Goal: Task Accomplishment & Management: Use online tool/utility

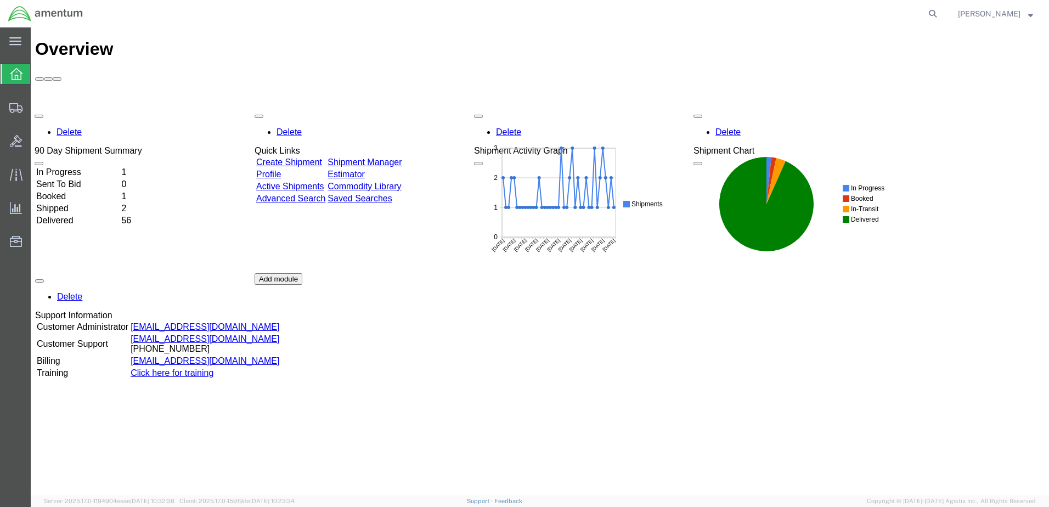
click at [83, 109] on div "Delete 90 Day Shipment Summary In Progress 1 Sent To Bid 0 Booked 1 Shipped 2 D…" at bounding box center [539, 273] width 1009 height 329
click at [73, 167] on td "In Progress" at bounding box center [78, 172] width 84 height 11
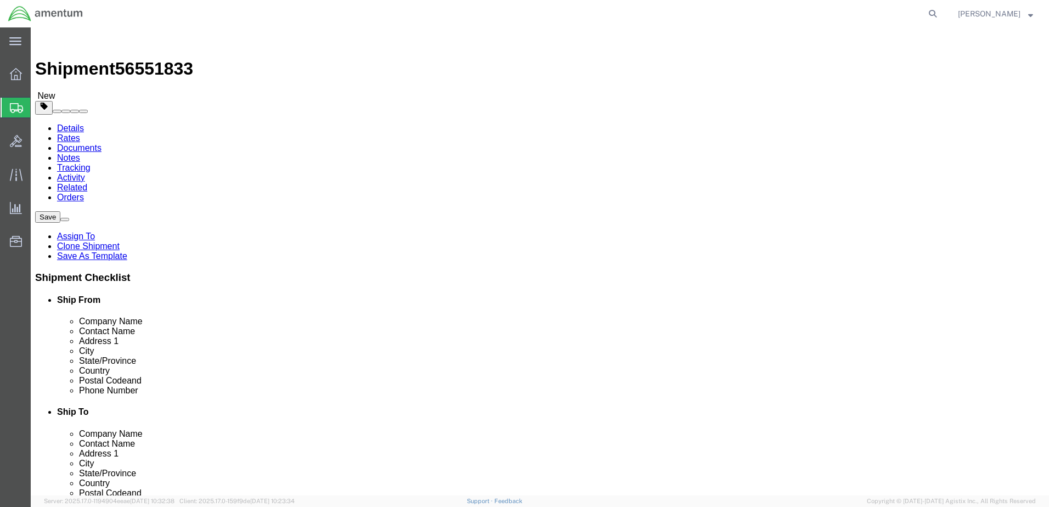
select select "42716"
select select
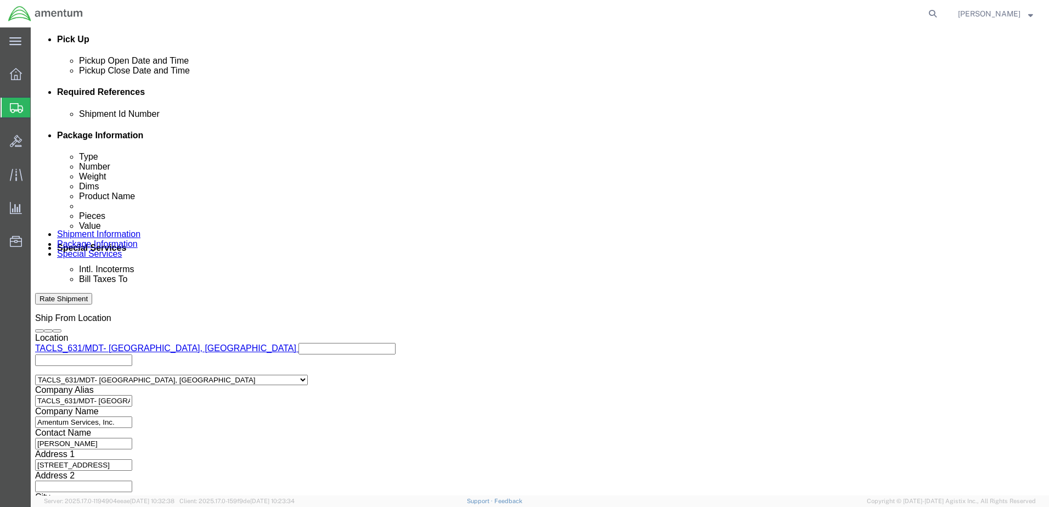
scroll to position [516, 0]
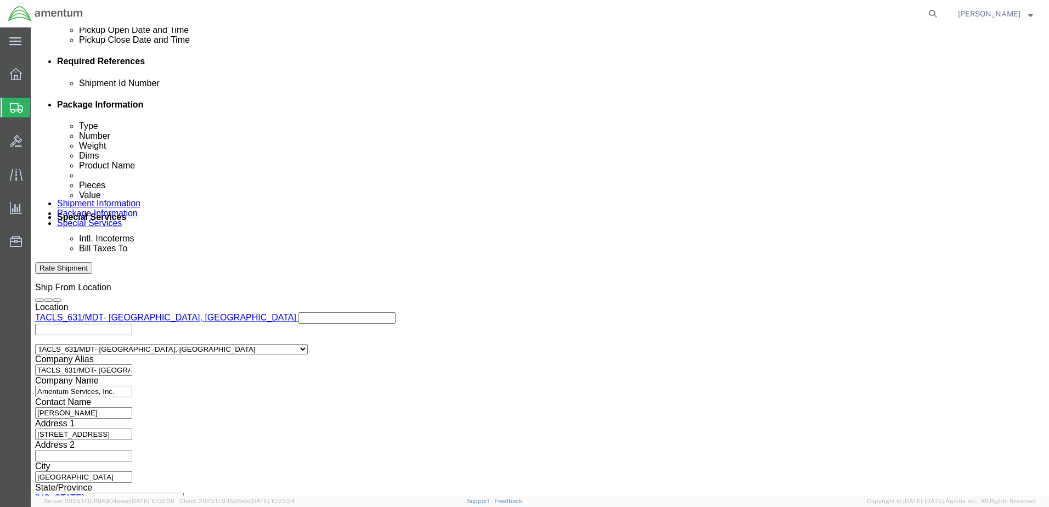
click button "Rate Shipment"
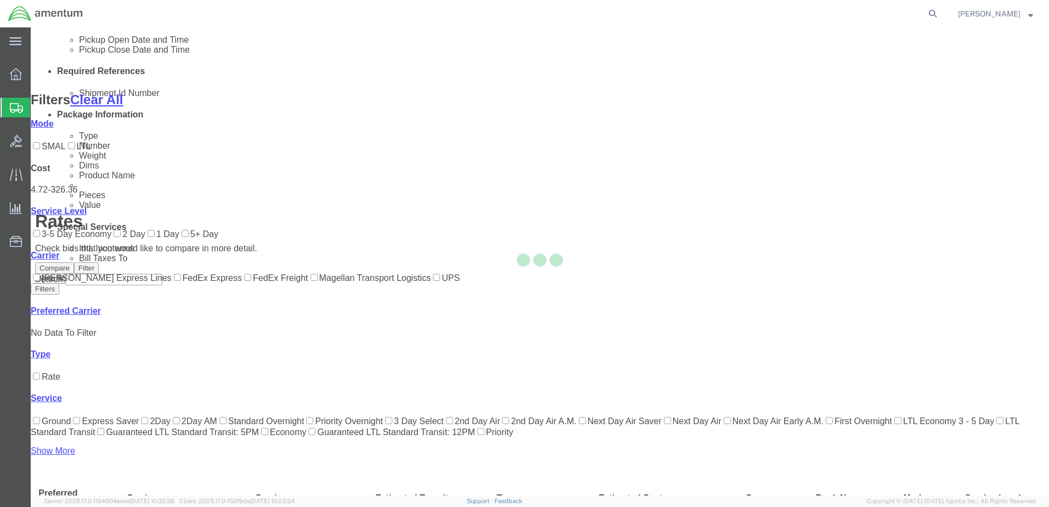
scroll to position [106, 0]
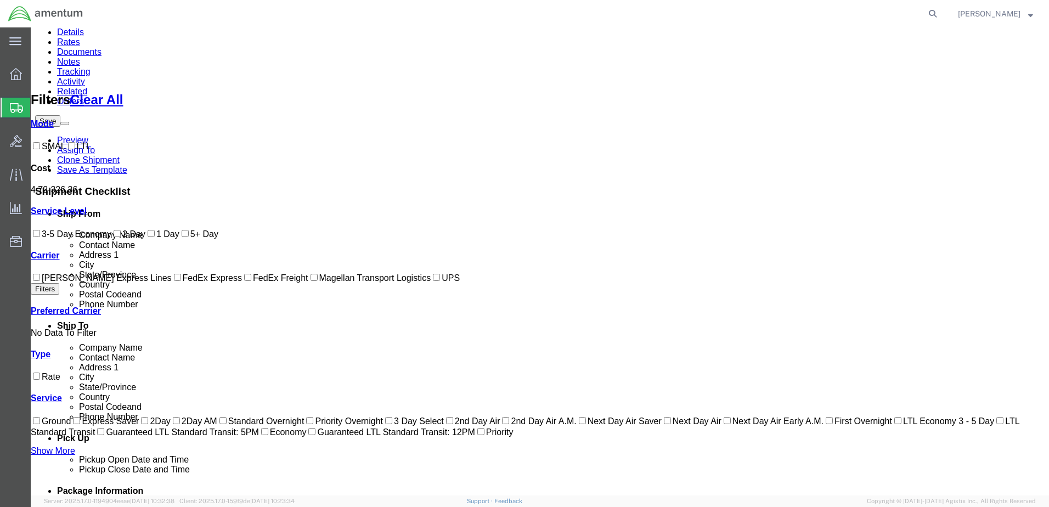
click at [172, 282] on label "FedEx Express" at bounding box center [207, 277] width 70 height 9
click at [174, 281] on input "FedEx Express" at bounding box center [177, 277] width 7 height 7
checkbox input "true"
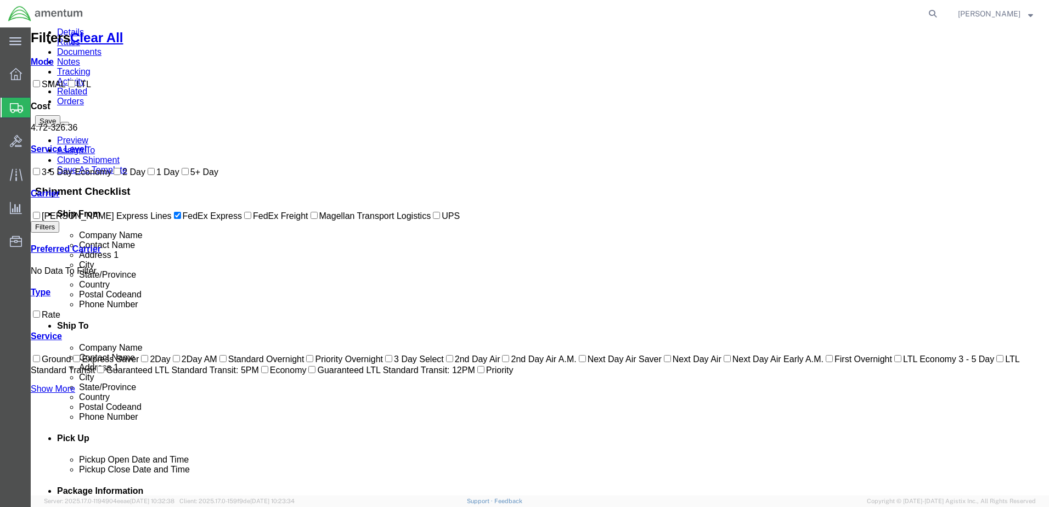
scroll to position [0, 0]
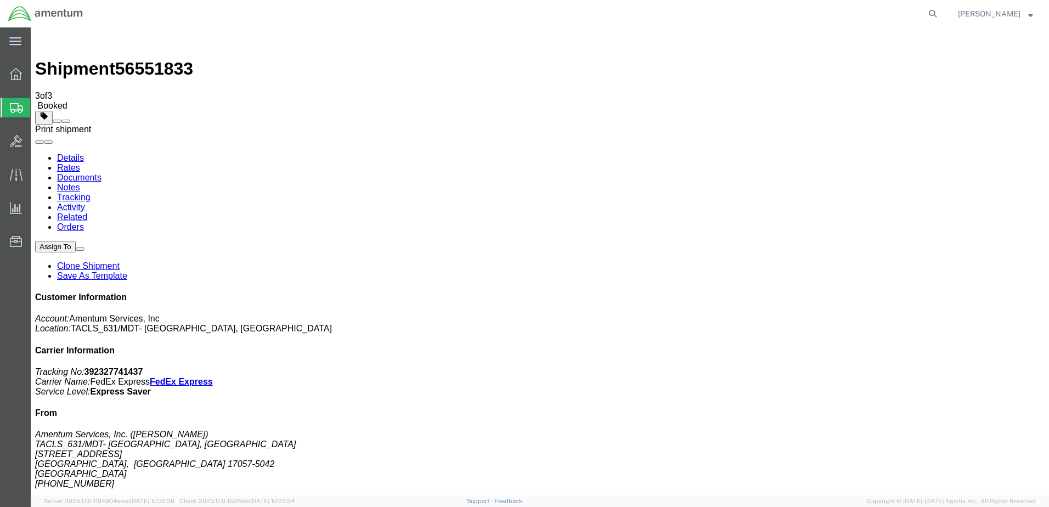
click at [66, 121] on span at bounding box center [66, 121] width 0 height 0
click at [60, 153] on link "Details" at bounding box center [70, 157] width 27 height 9
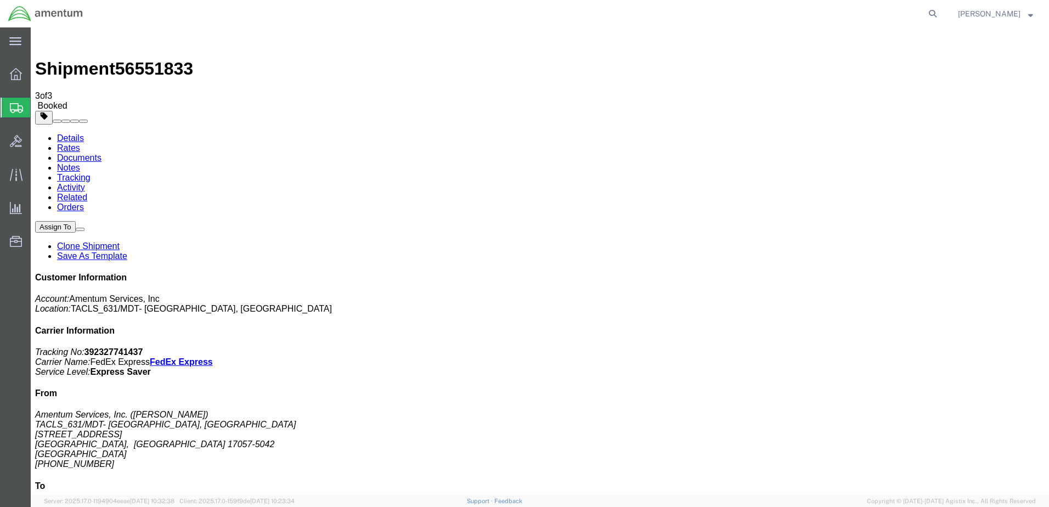
click link "Schedule pickup request"
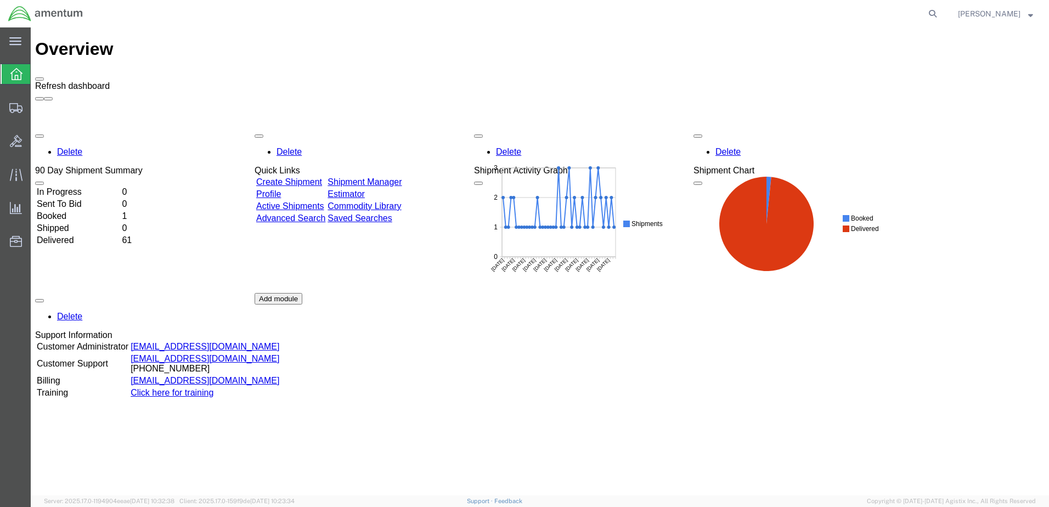
click at [39, 79] on span at bounding box center [39, 79] width 0 height 0
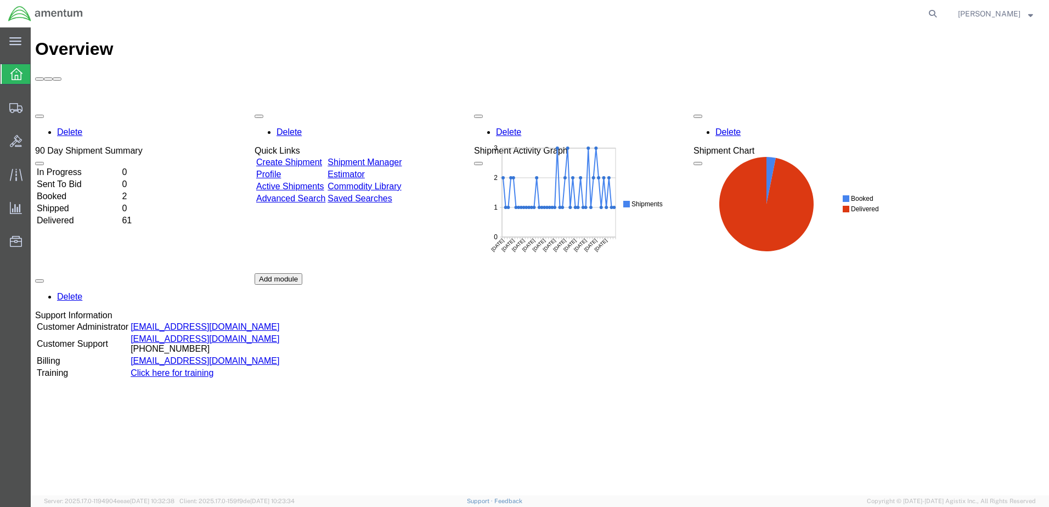
click at [75, 167] on td "In Progress" at bounding box center [78, 172] width 84 height 11
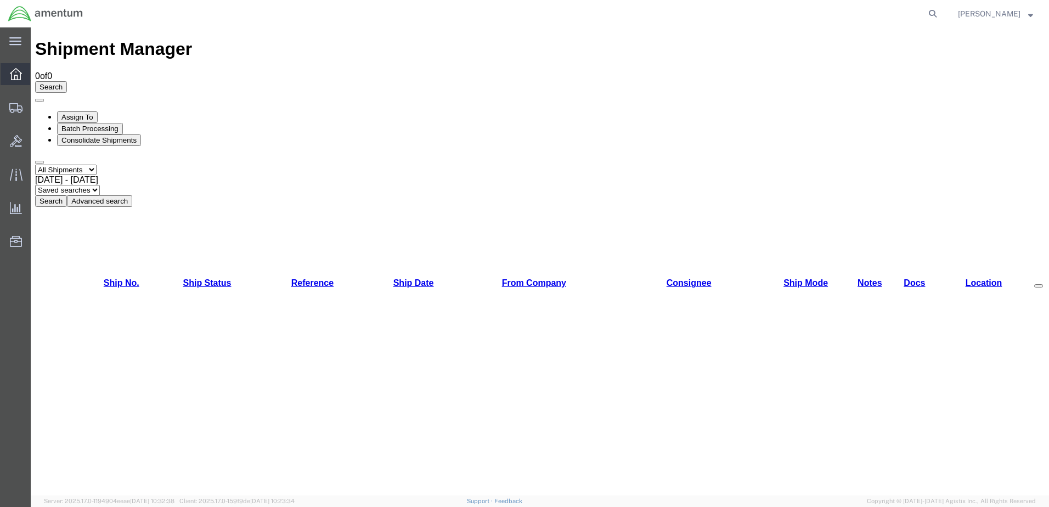
click at [12, 73] on icon at bounding box center [16, 74] width 12 height 12
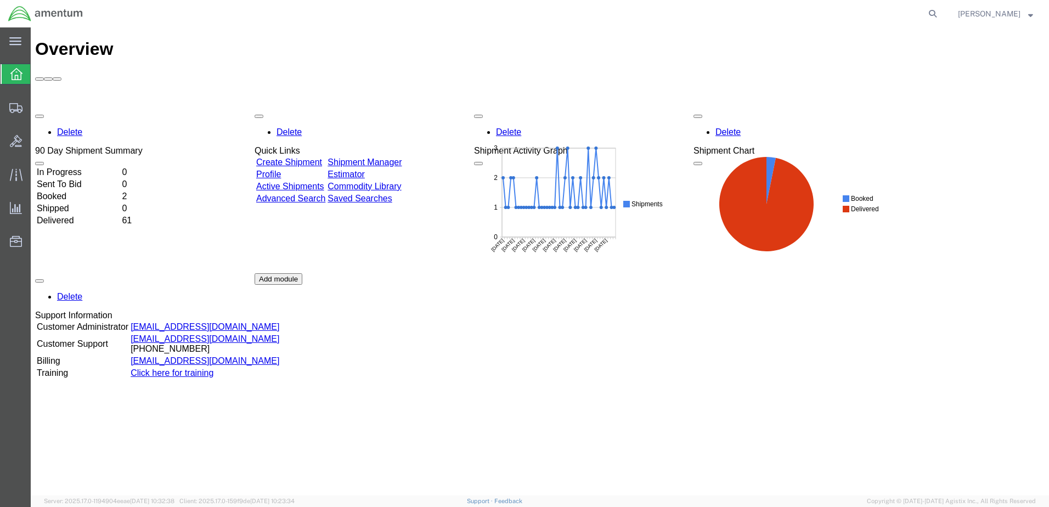
click at [69, 167] on td "In Progress" at bounding box center [78, 172] width 84 height 11
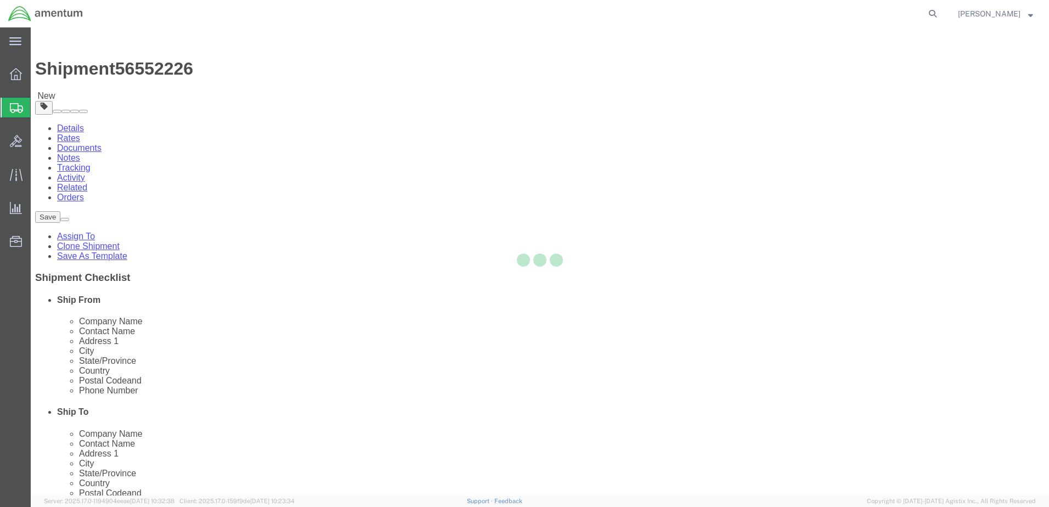
select select "42716"
select select
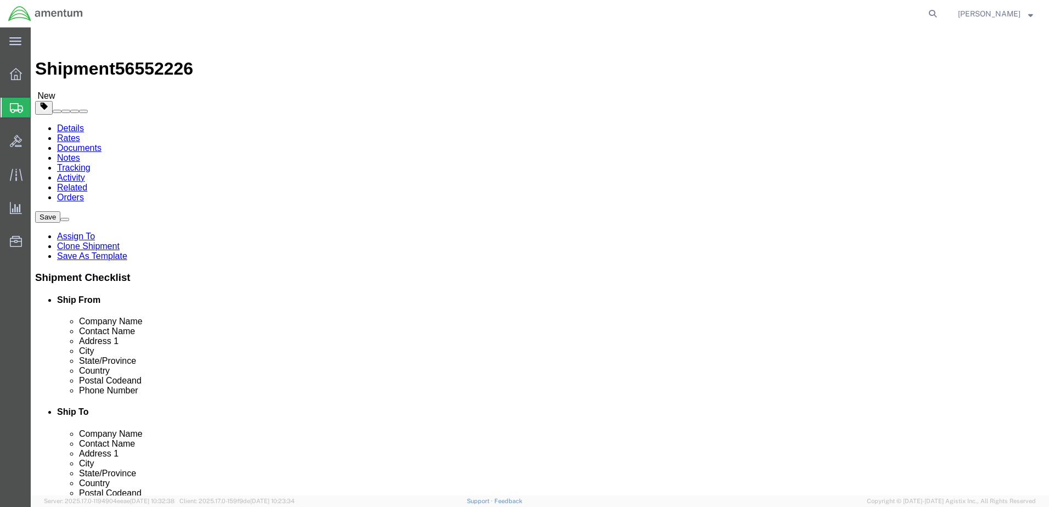
click input "404.767.5800"
click input "404-767.5800"
type input "[PHONE_NUMBER]"
click div "Location My Profile Location [PHONE_NUMBER] [PHONE_NUMBER] [PHONE_NUMBER] [PHON…"
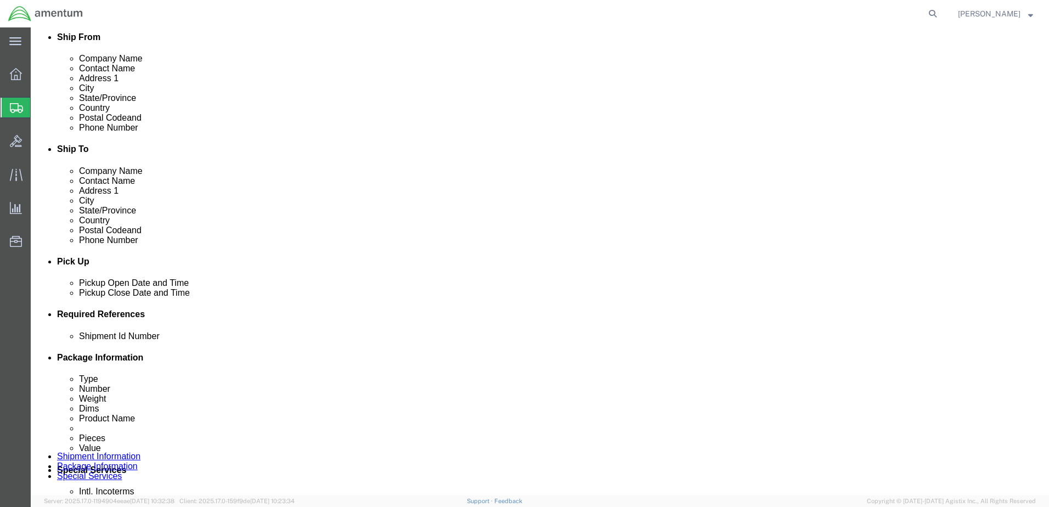
scroll to position [274, 0]
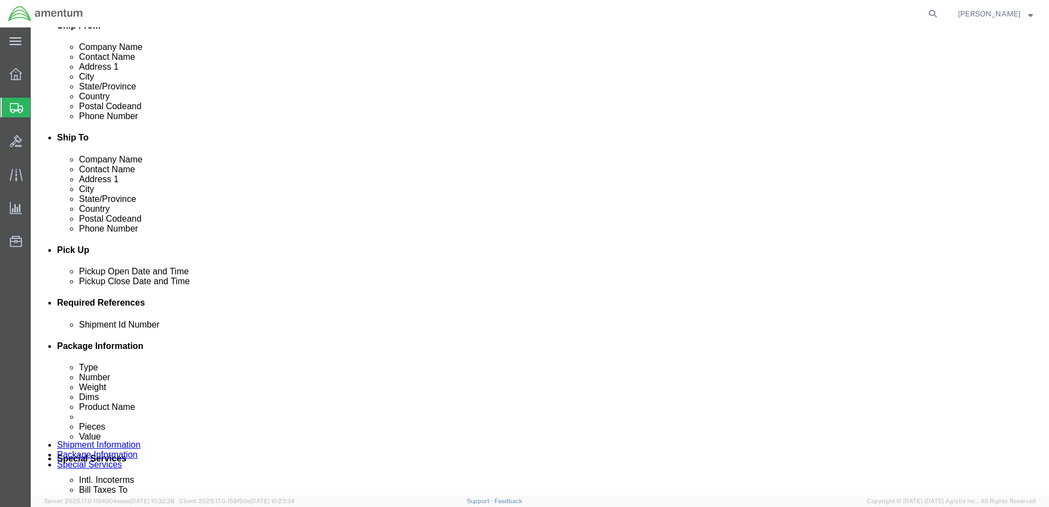
click button "Rate Shipment"
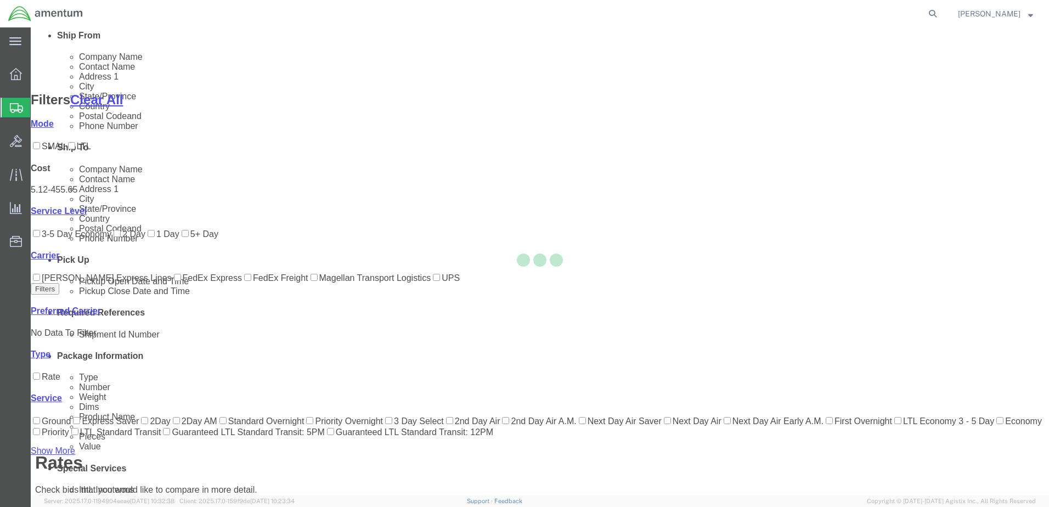
scroll to position [106, 0]
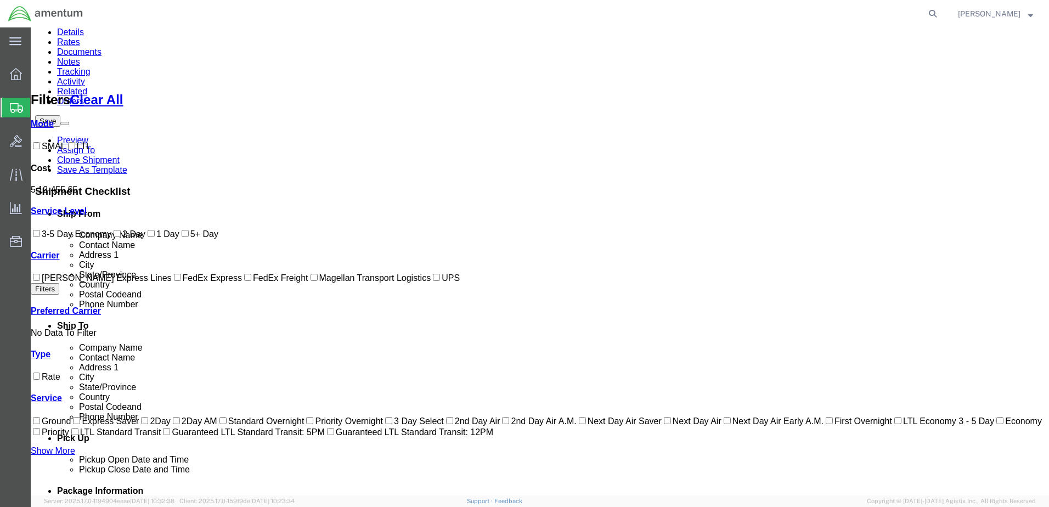
click at [174, 281] on input "FedEx Express" at bounding box center [177, 277] width 7 height 7
checkbox input "true"
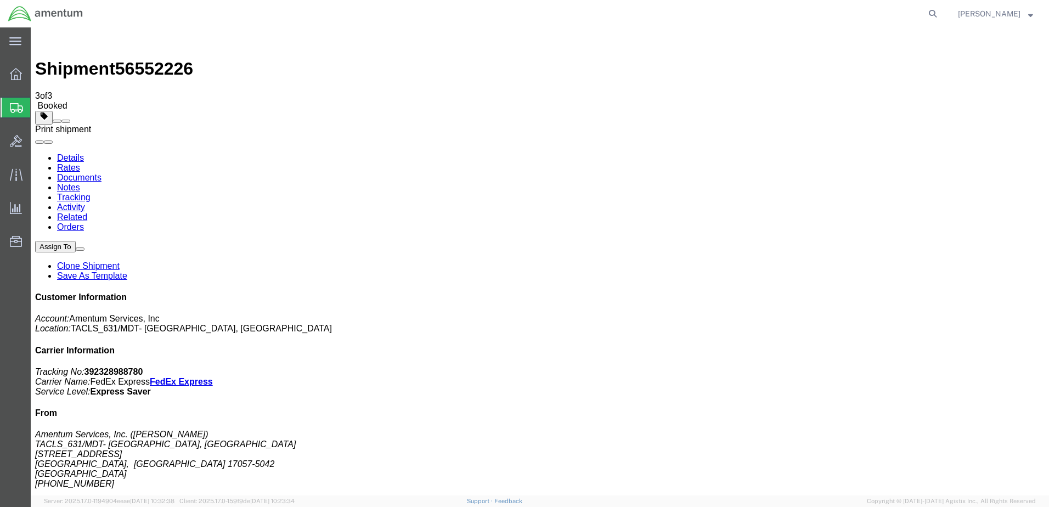
click at [66, 121] on span at bounding box center [66, 121] width 0 height 0
click at [69, 153] on link "Details" at bounding box center [70, 157] width 27 height 9
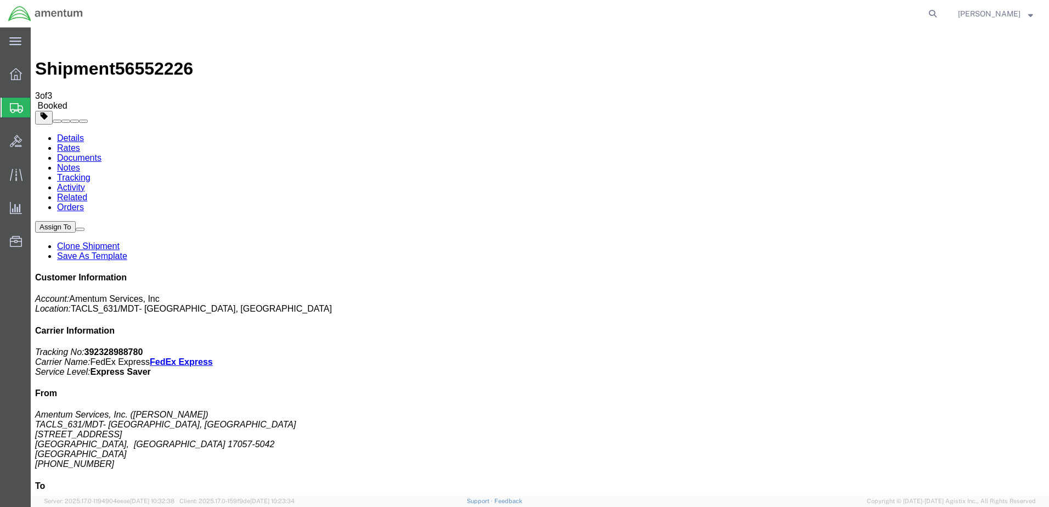
click link "Schedule pickup request"
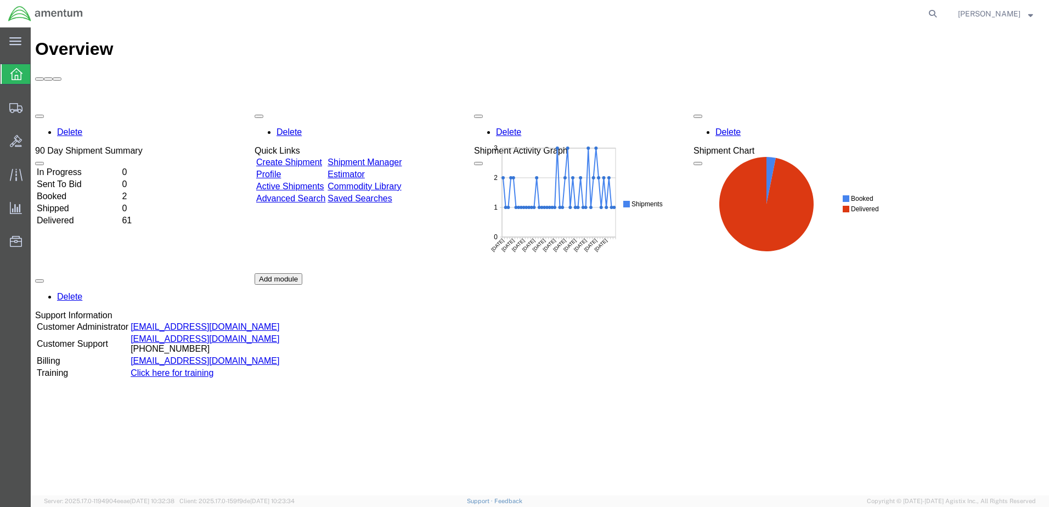
click at [72, 167] on td "In Progress" at bounding box center [78, 172] width 84 height 11
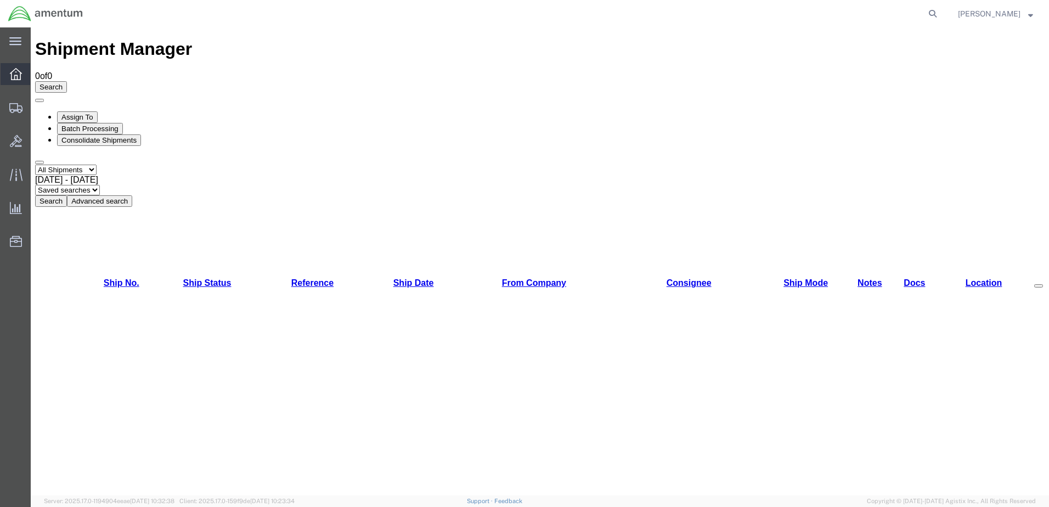
click at [18, 77] on icon at bounding box center [16, 74] width 12 height 12
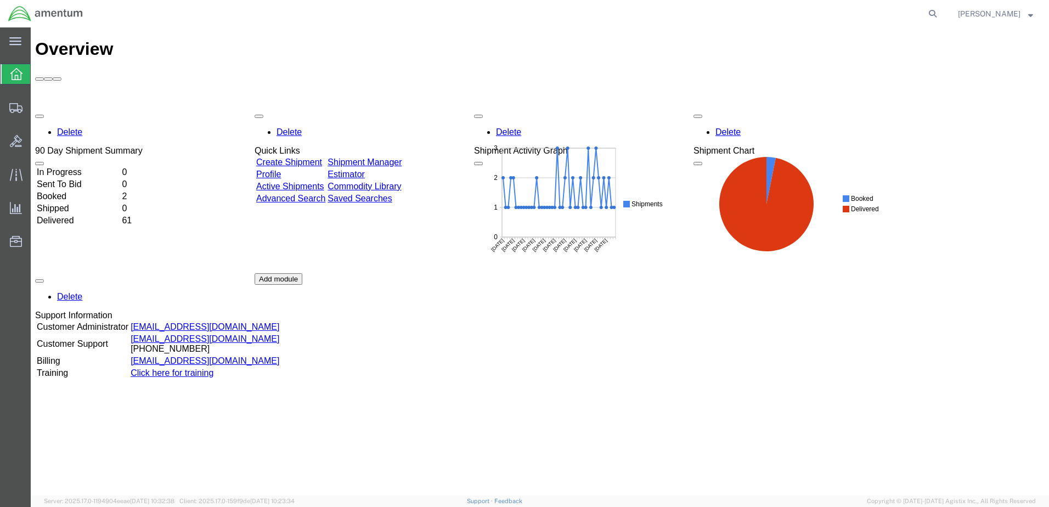
click at [80, 167] on td "In Progress" at bounding box center [78, 172] width 84 height 11
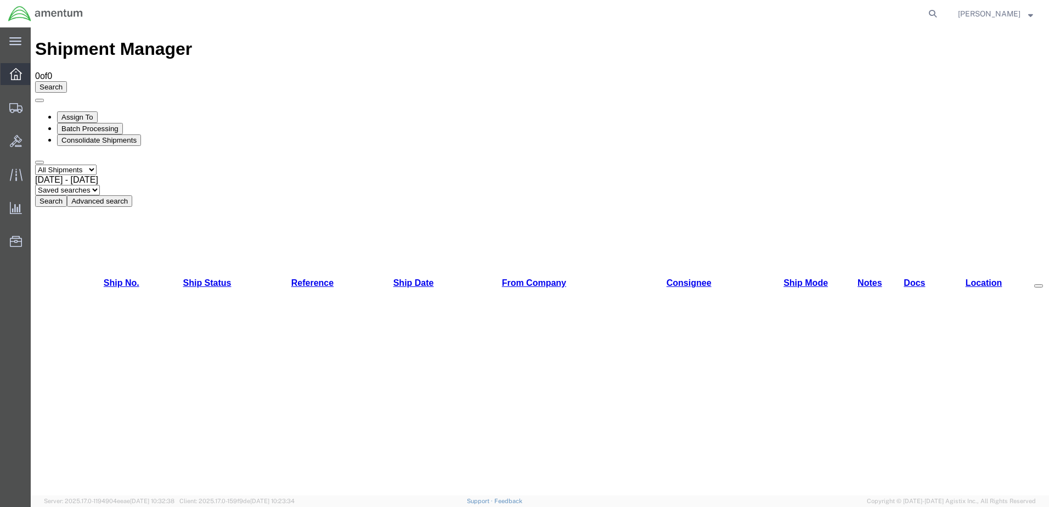
click at [11, 73] on icon at bounding box center [16, 74] width 12 height 12
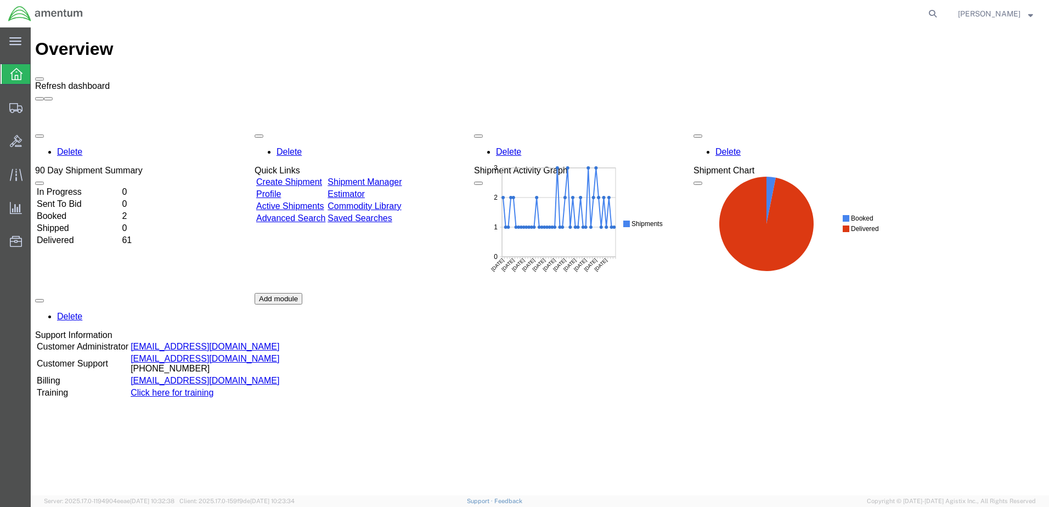
click at [39, 79] on span at bounding box center [39, 79] width 0 height 0
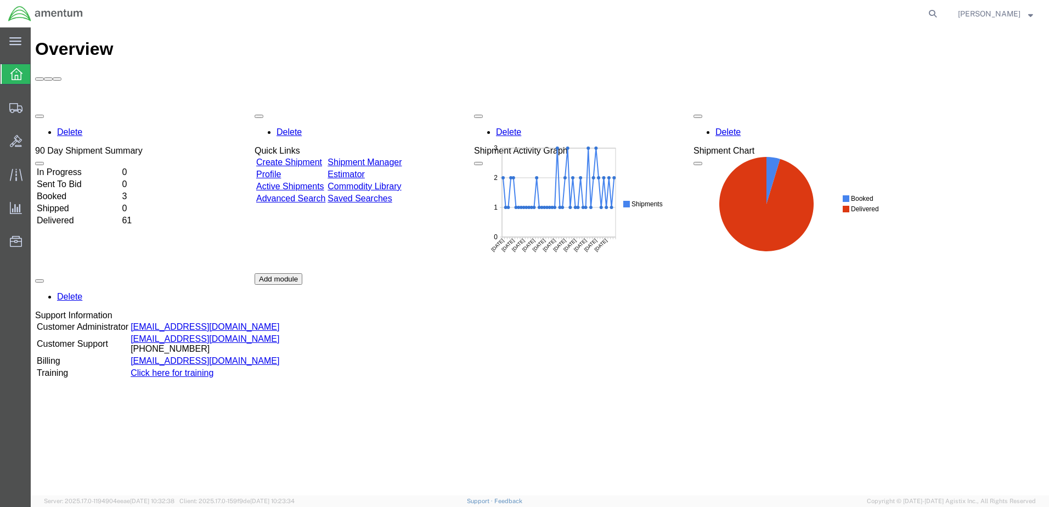
click at [82, 167] on td "In Progress" at bounding box center [78, 172] width 84 height 11
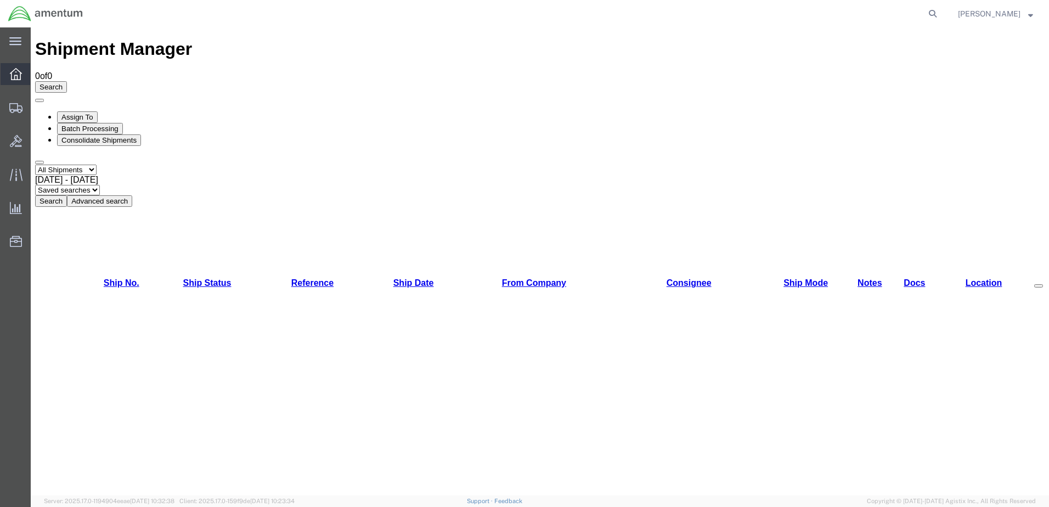
click at [17, 71] on icon at bounding box center [16, 74] width 12 height 12
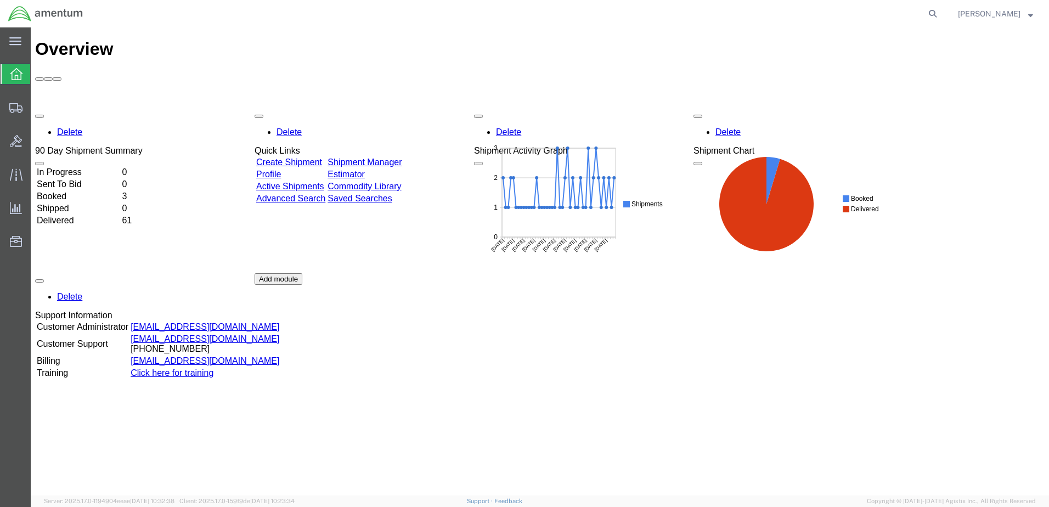
click at [93, 167] on td "In Progress" at bounding box center [78, 172] width 84 height 11
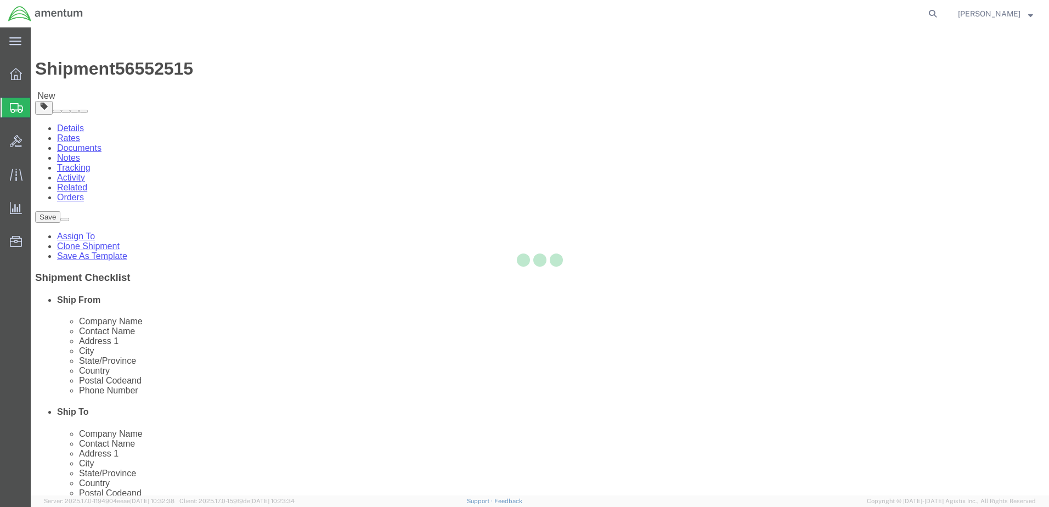
select select "42716"
select select
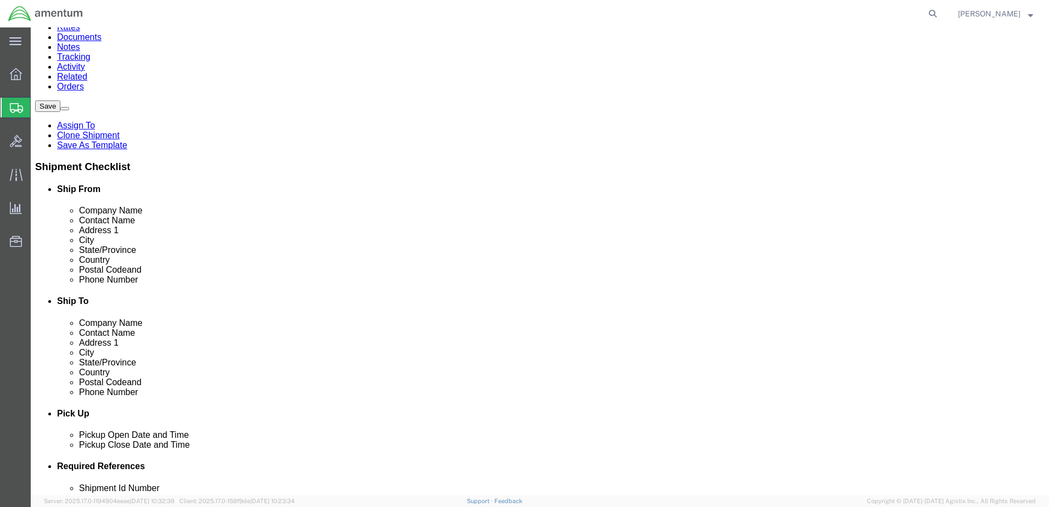
scroll to position [165, 0]
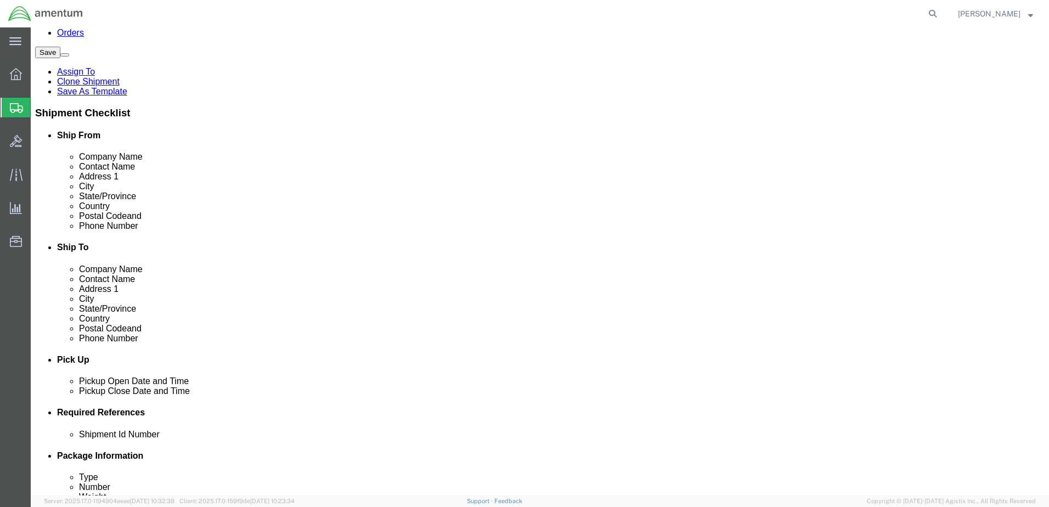
click input "404.767.5800"
click input "404-767.5800"
type input "[PHONE_NUMBER]"
click input "text"
click div "Location My Profile Location [PHONE_NUMBER] [PHONE_NUMBER] [PHONE_NUMBER] [PHON…"
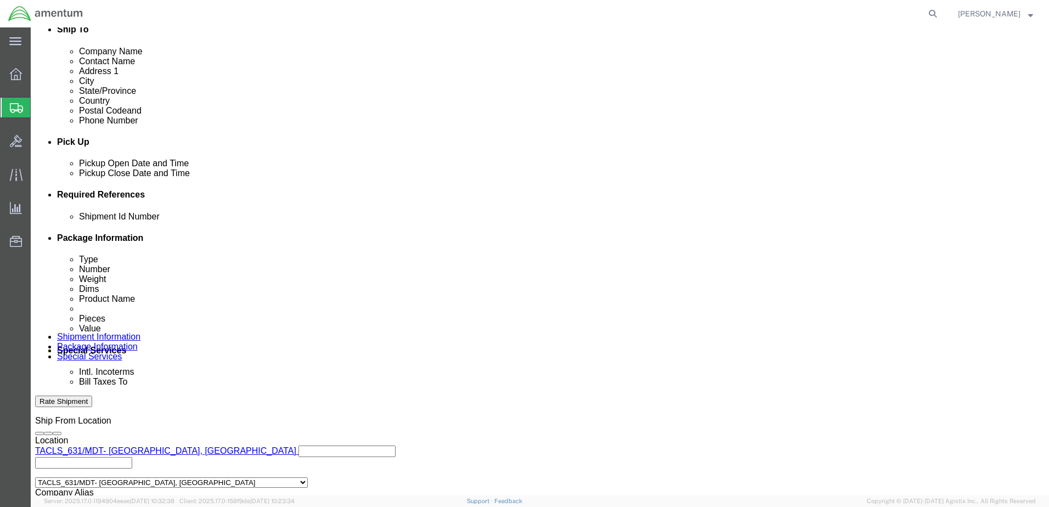
scroll to position [384, 0]
click button "Rate Shipment"
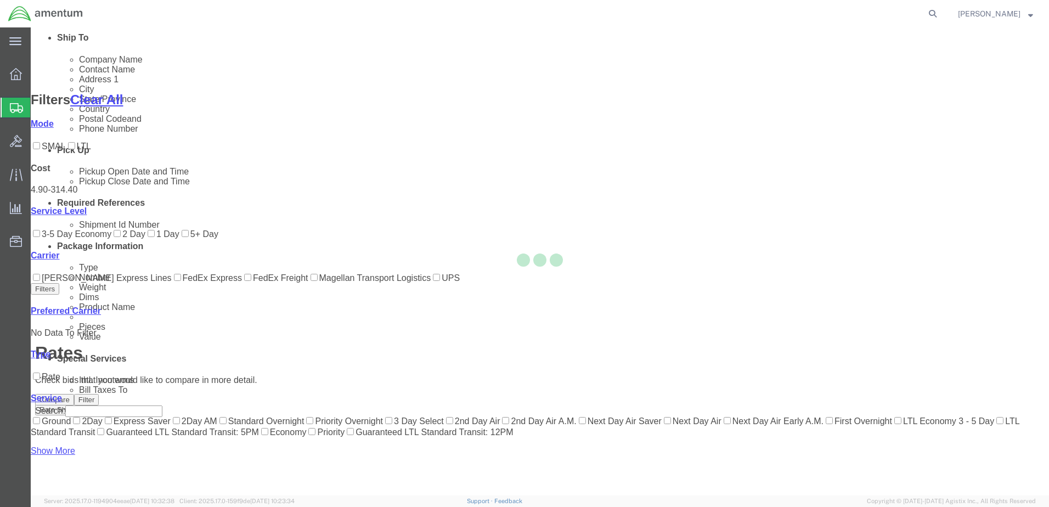
scroll to position [106, 0]
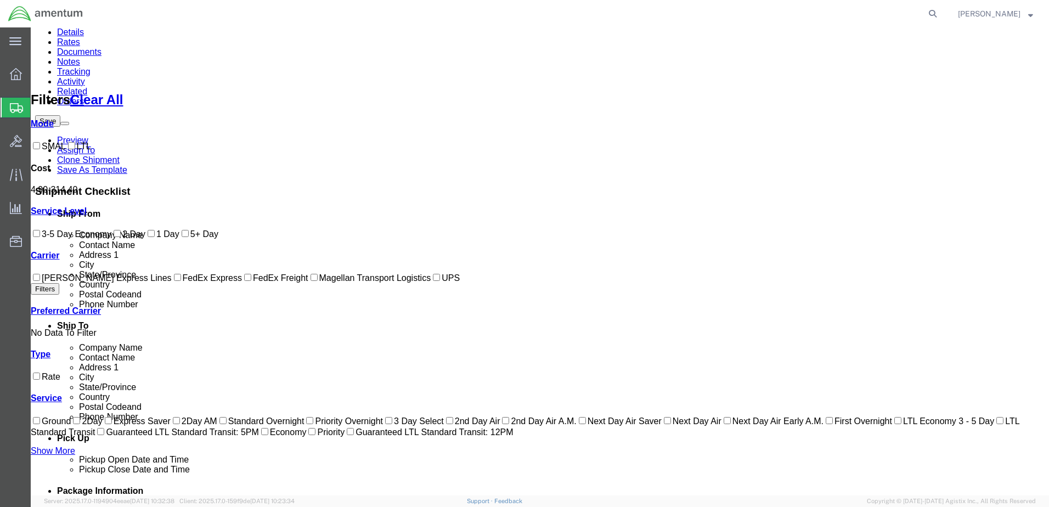
click at [174, 281] on input "FedEx Express" at bounding box center [177, 277] width 7 height 7
checkbox input "true"
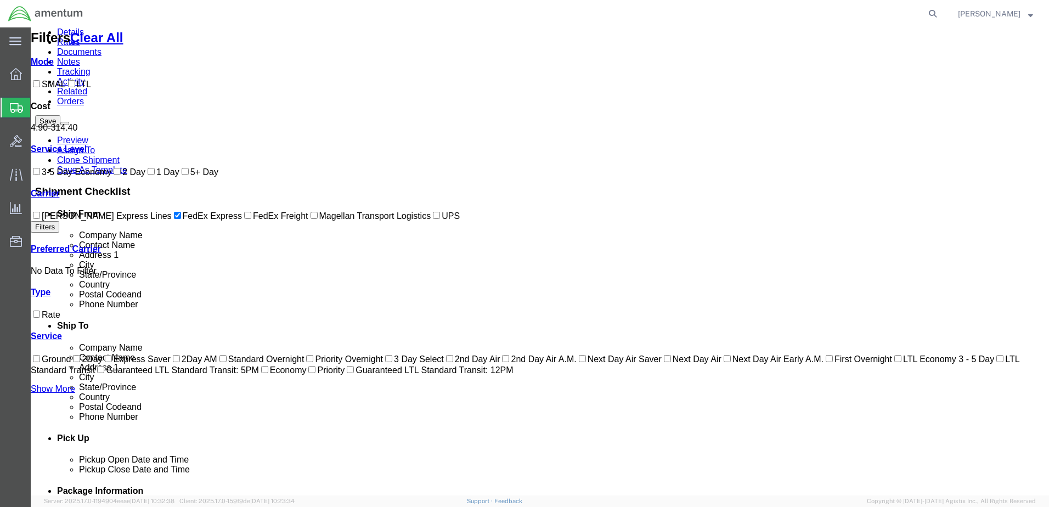
scroll to position [0, 0]
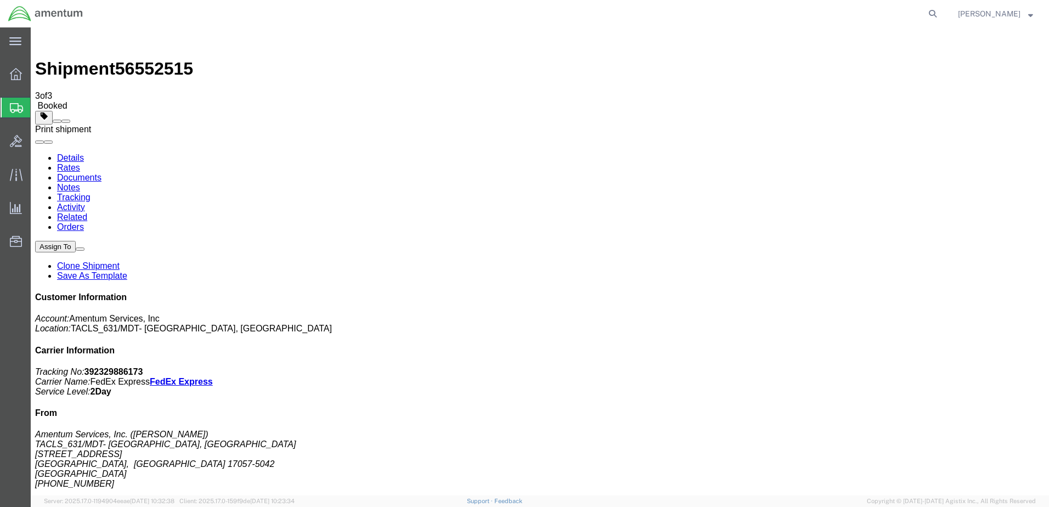
click at [66, 121] on span at bounding box center [66, 121] width 0 height 0
click at [63, 153] on link "Details" at bounding box center [70, 157] width 27 height 9
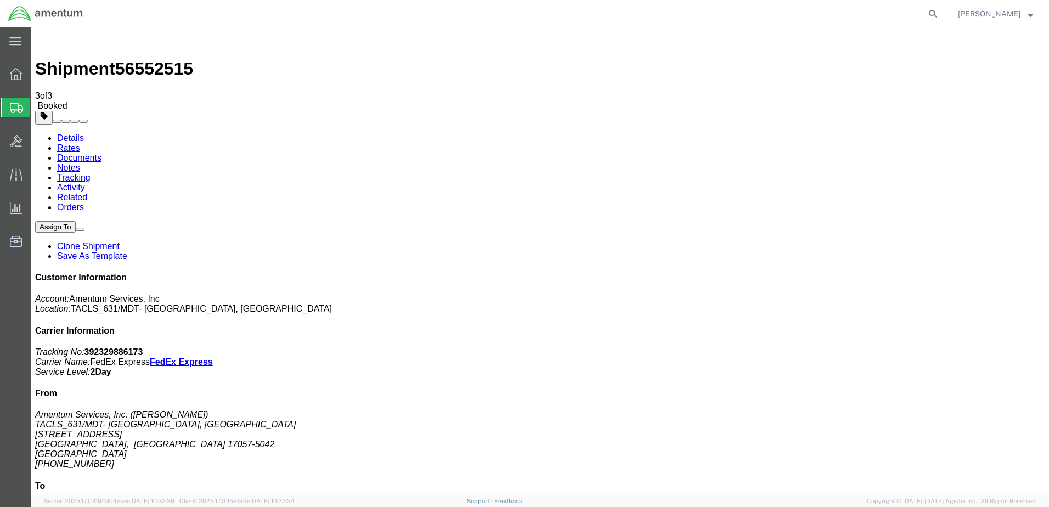
click link "Schedule pickup request"
